Goal: Check status: Check status

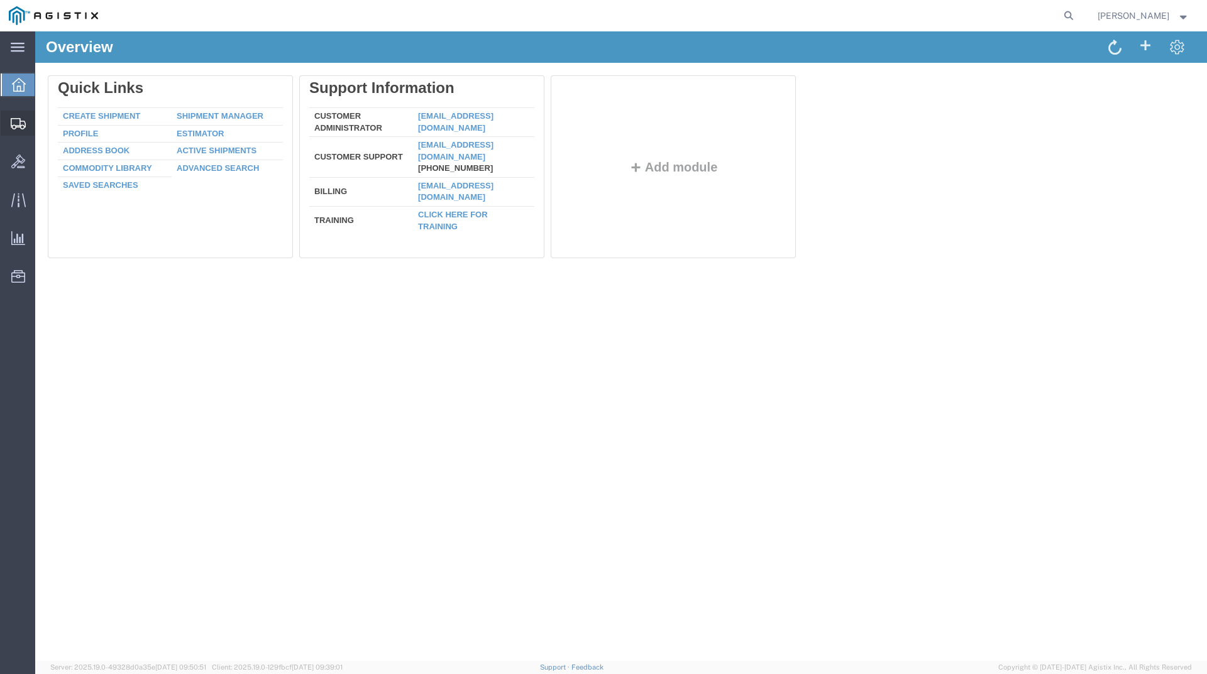
click at [8, 123] on div at bounding box center [18, 123] width 35 height 25
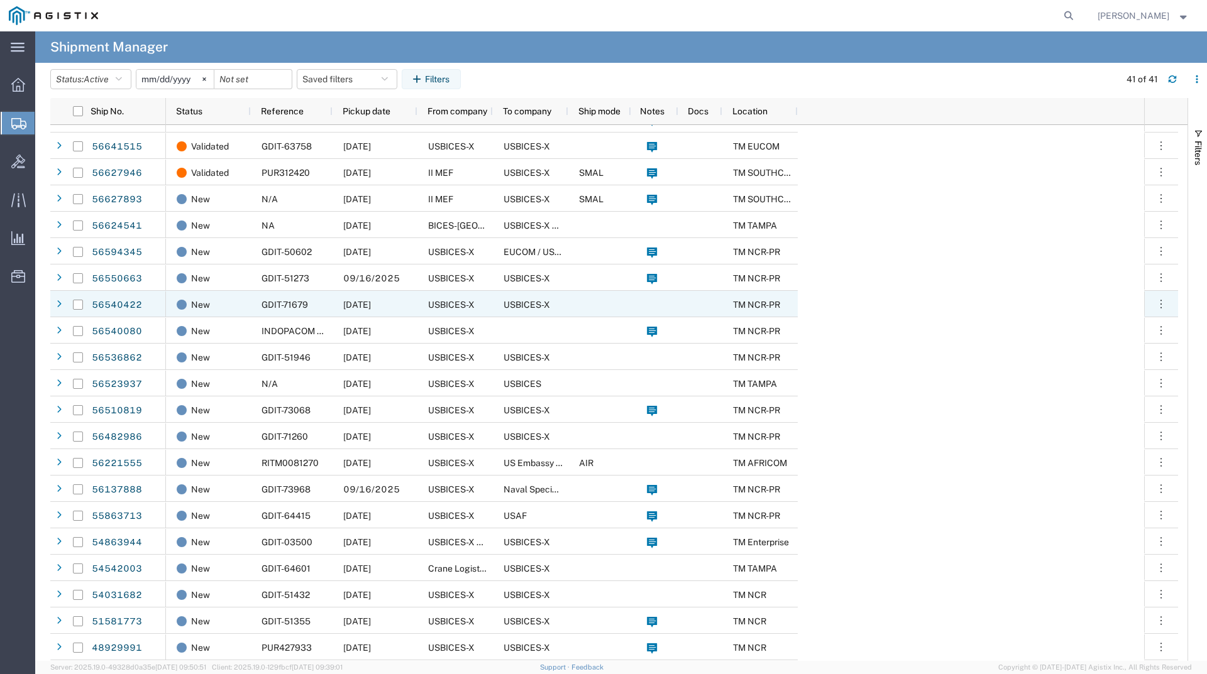
scroll to position [546, 0]
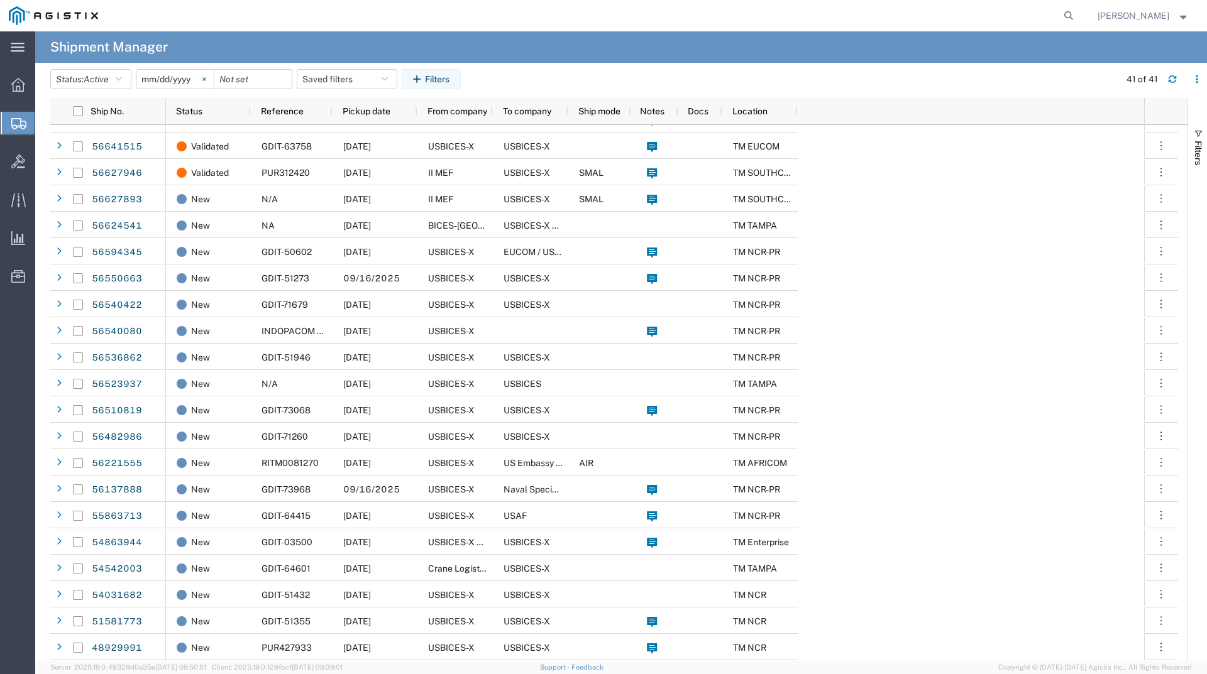
click at [212, 80] on svg-icon at bounding box center [204, 79] width 19 height 19
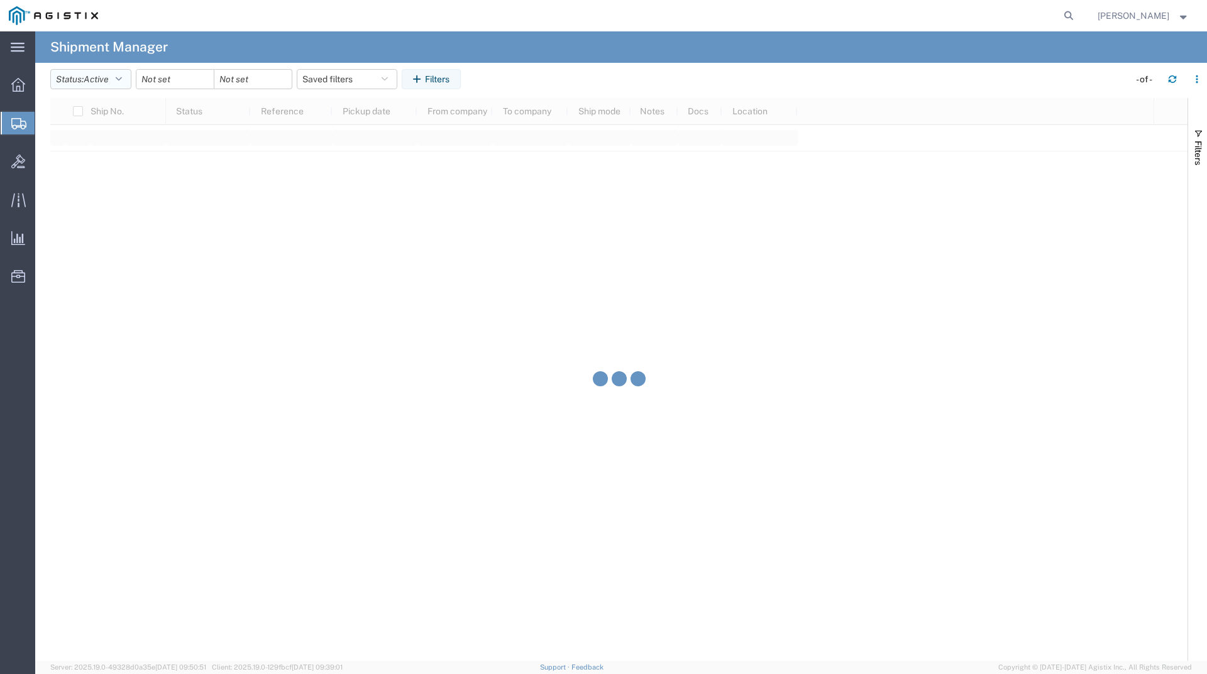
click at [121, 86] on button "Status: Active" at bounding box center [90, 79] width 81 height 20
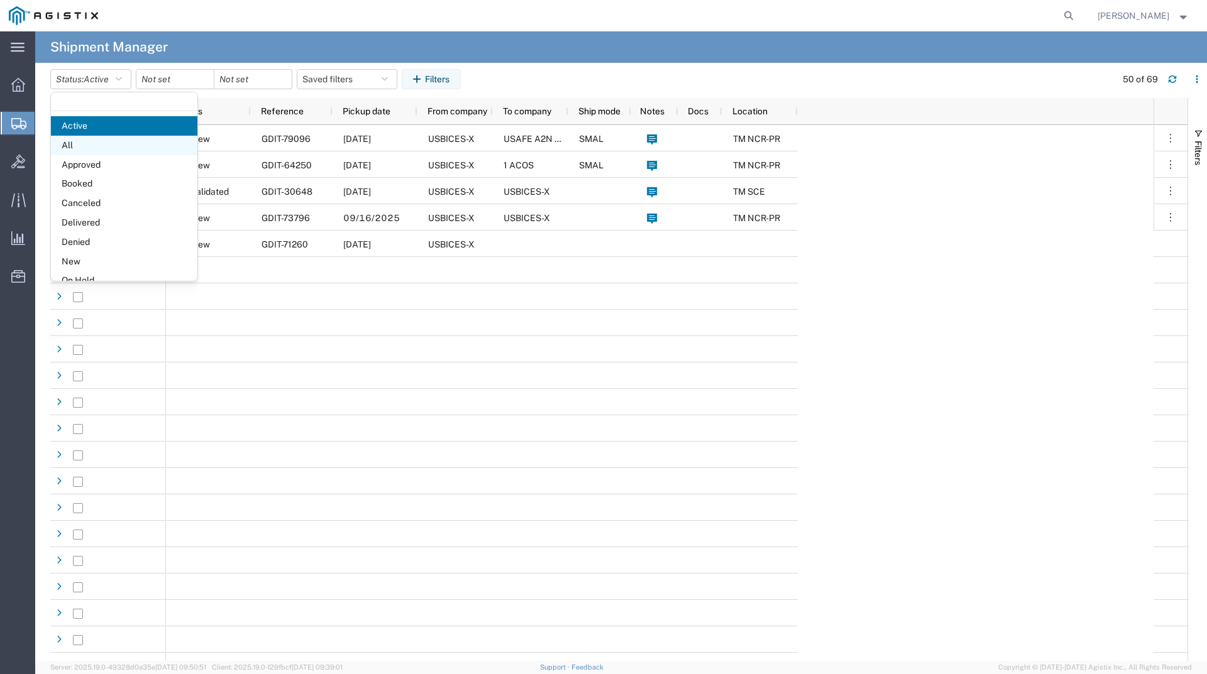
click at [81, 140] on span "All" at bounding box center [124, 145] width 146 height 19
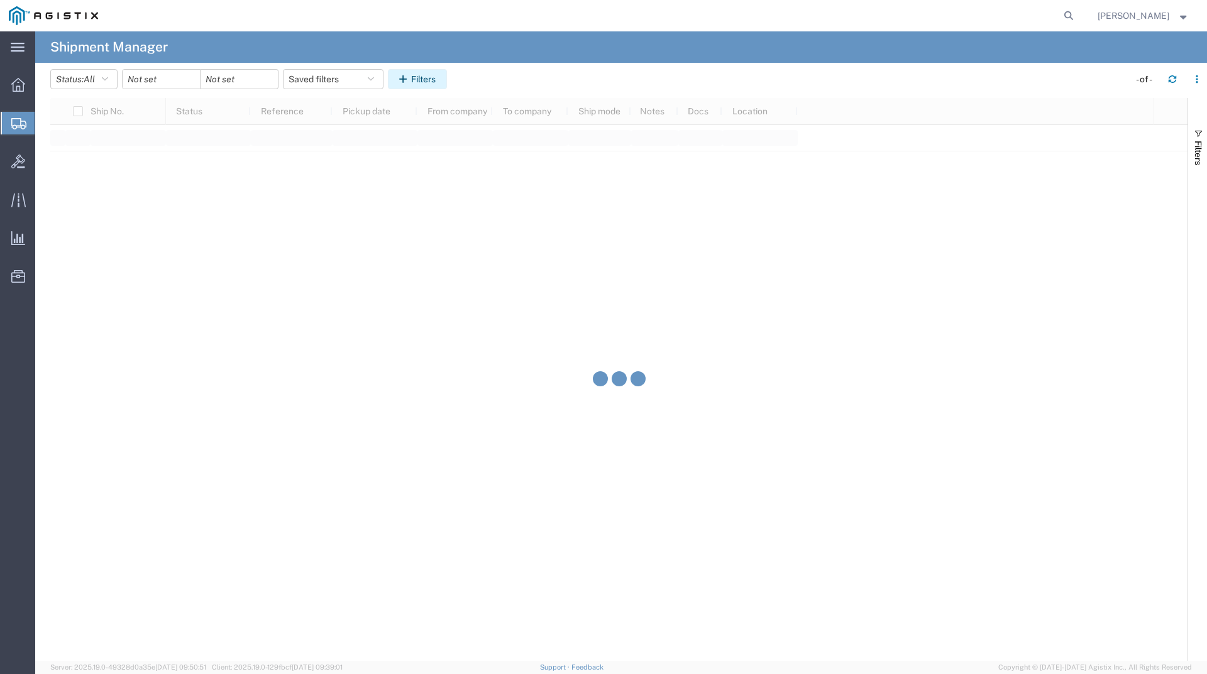
click at [434, 79] on button "Filters" at bounding box center [417, 79] width 59 height 20
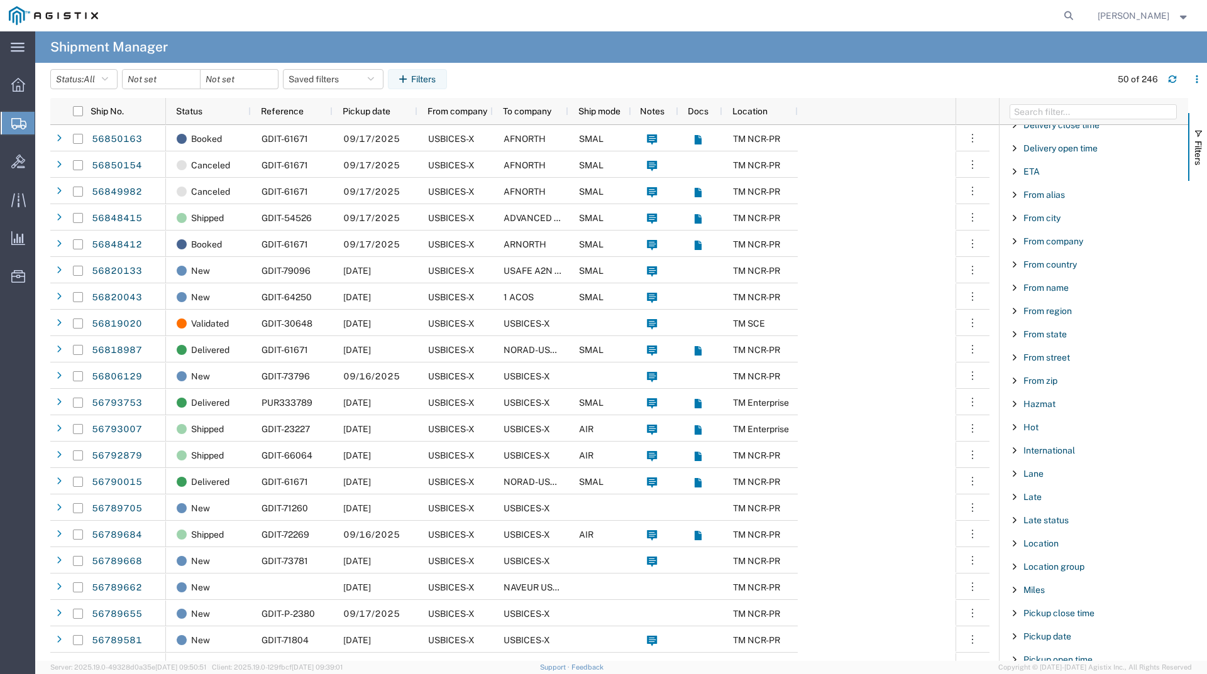
scroll to position [691, 0]
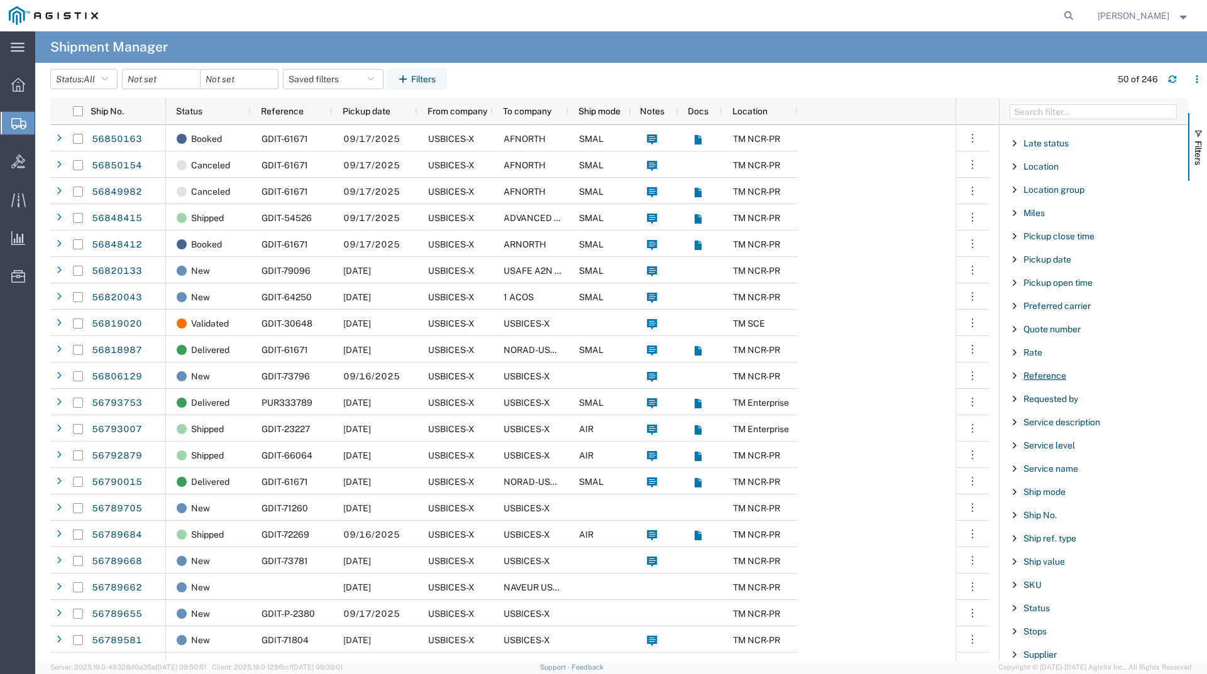
click at [1036, 373] on span "Reference" at bounding box center [1044, 376] width 43 height 10
click at [1049, 409] on div "starts with" at bounding box center [1094, 408] width 144 height 10
click at [1050, 433] on input "Filter Value" at bounding box center [1098, 428] width 165 height 15
type input "50872"
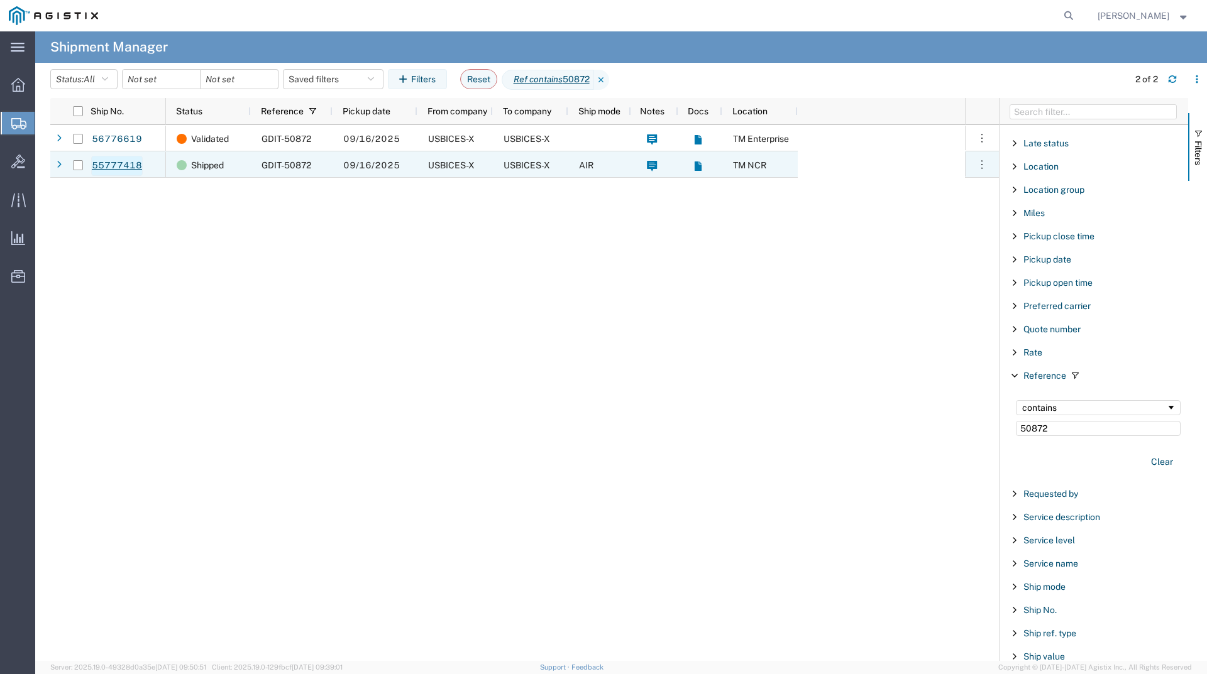
click at [115, 165] on link "55777418" at bounding box center [117, 166] width 52 height 20
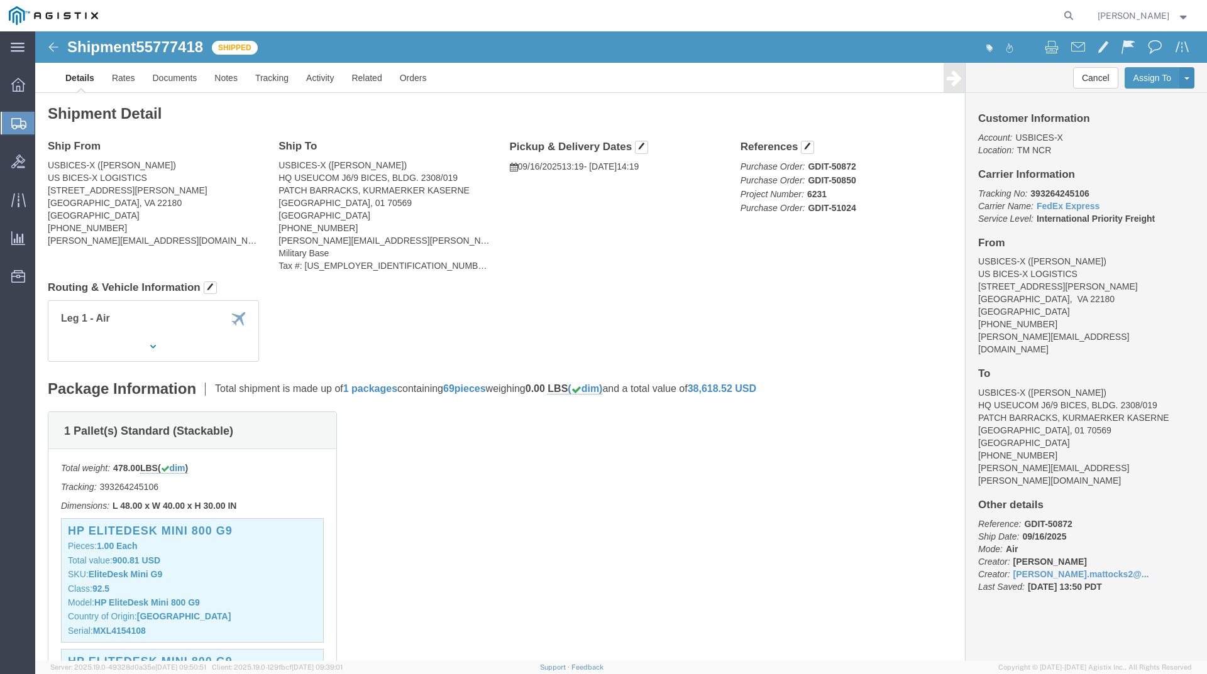
scroll to position [251, 0]
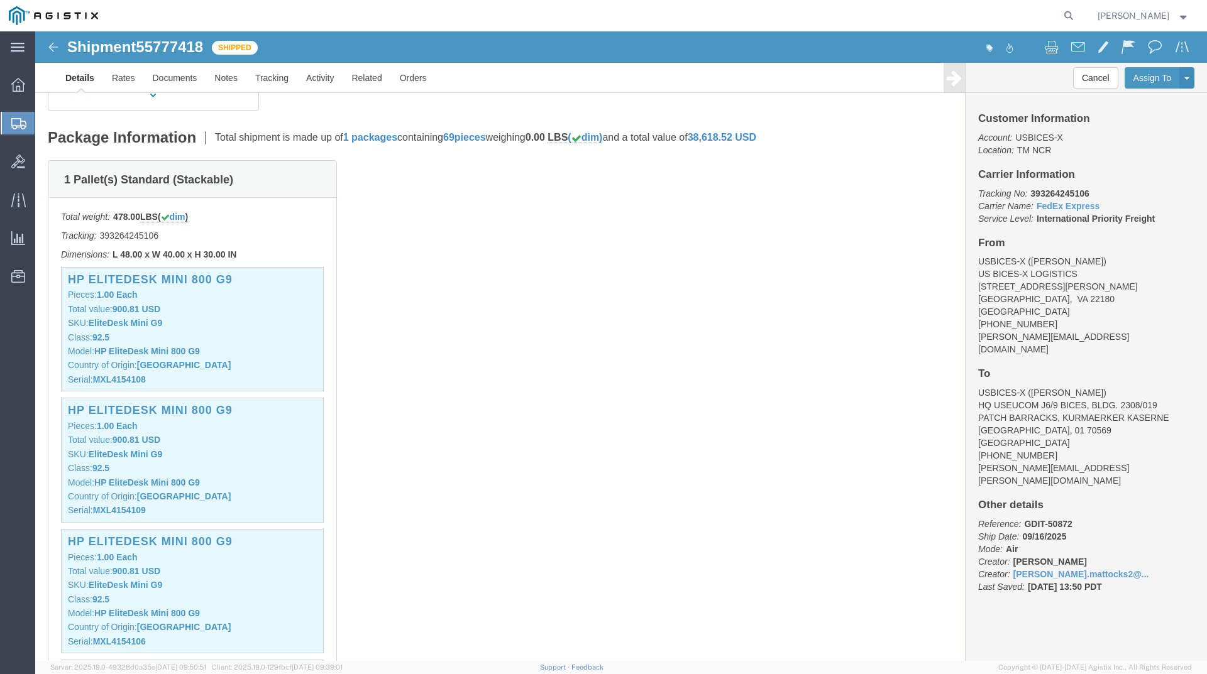
click img
